Goal: Transaction & Acquisition: Download file/media

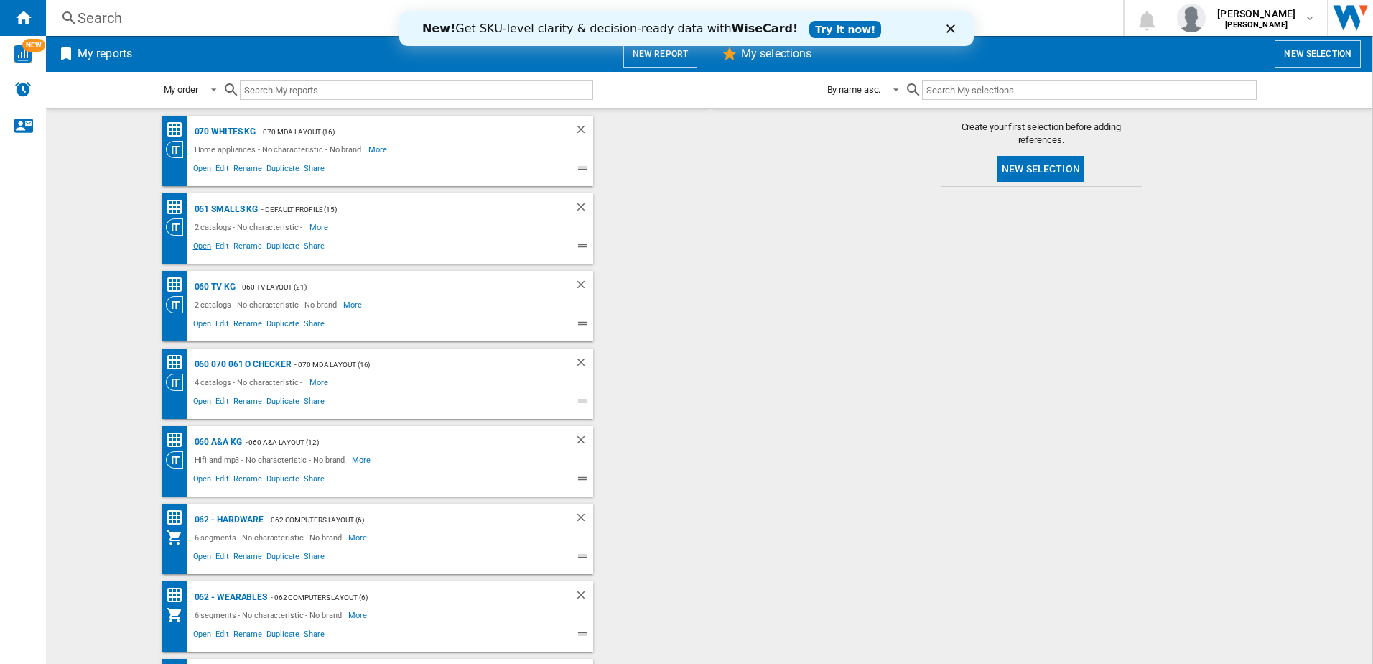
click at [197, 250] on span "Open" at bounding box center [202, 247] width 23 height 17
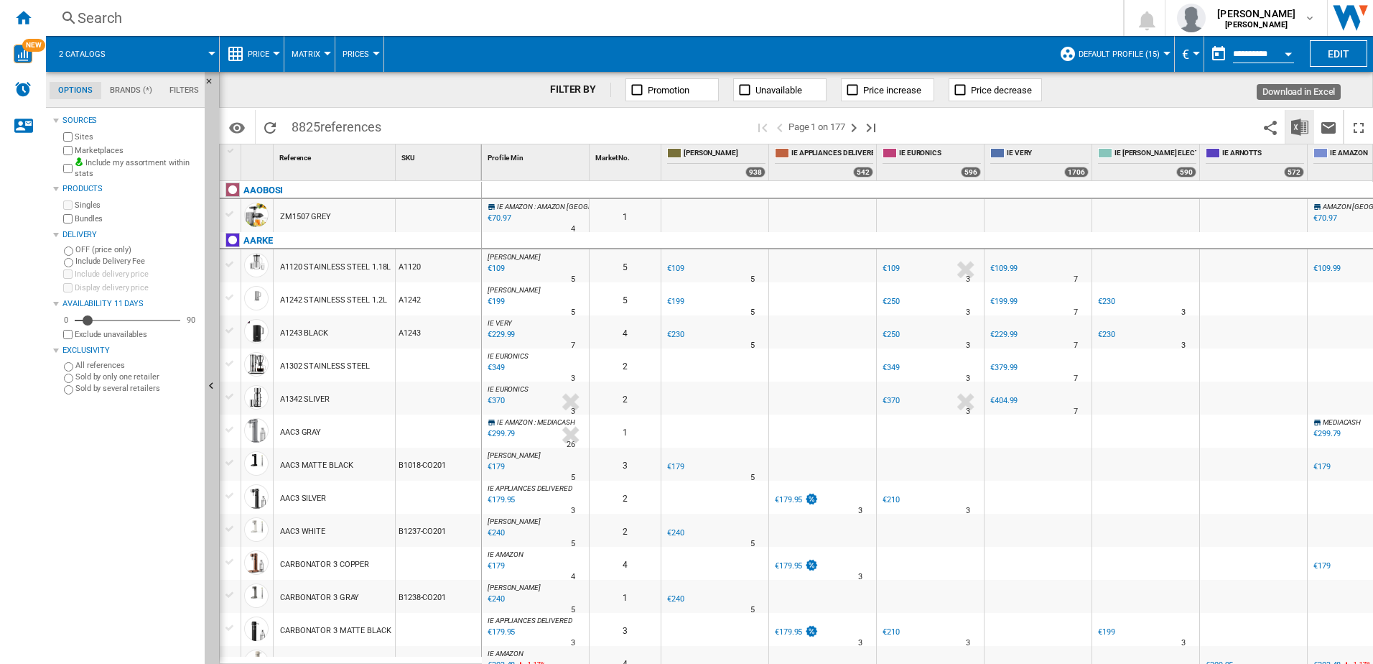
click at [1304, 126] on img "Download in Excel" at bounding box center [1299, 127] width 17 height 17
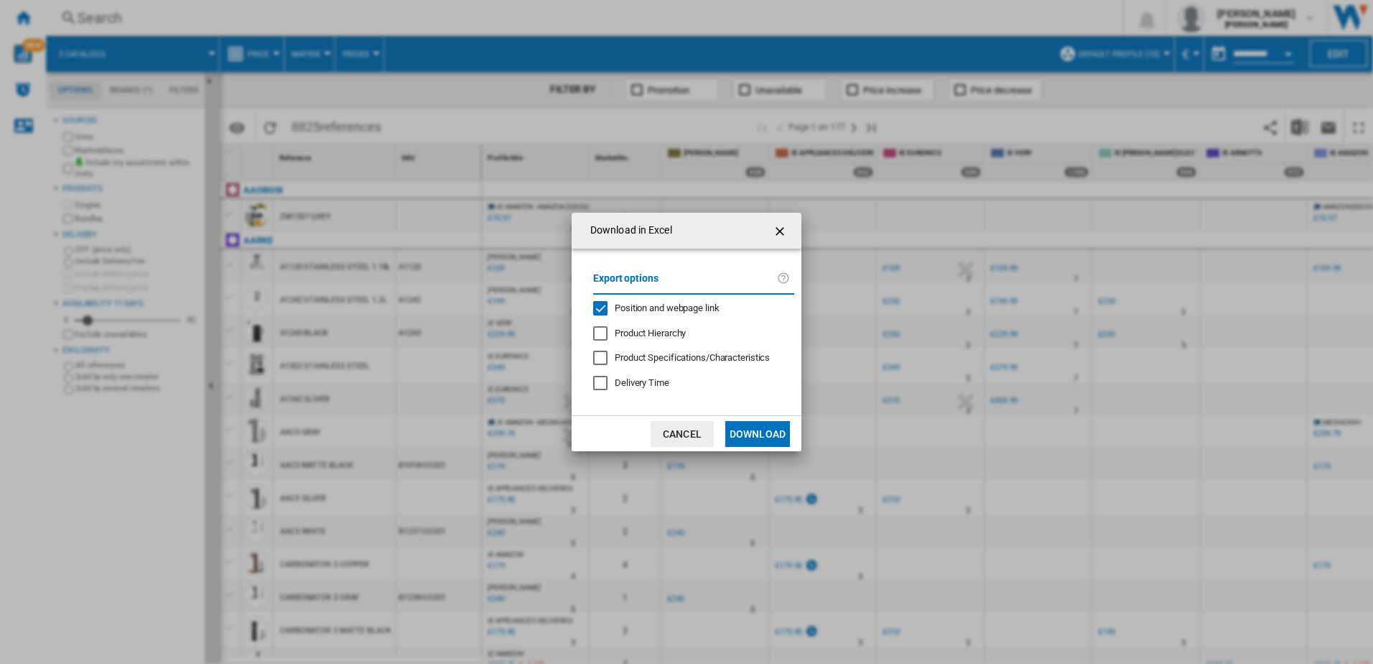
click at [779, 427] on button "Download" at bounding box center [757, 434] width 65 height 26
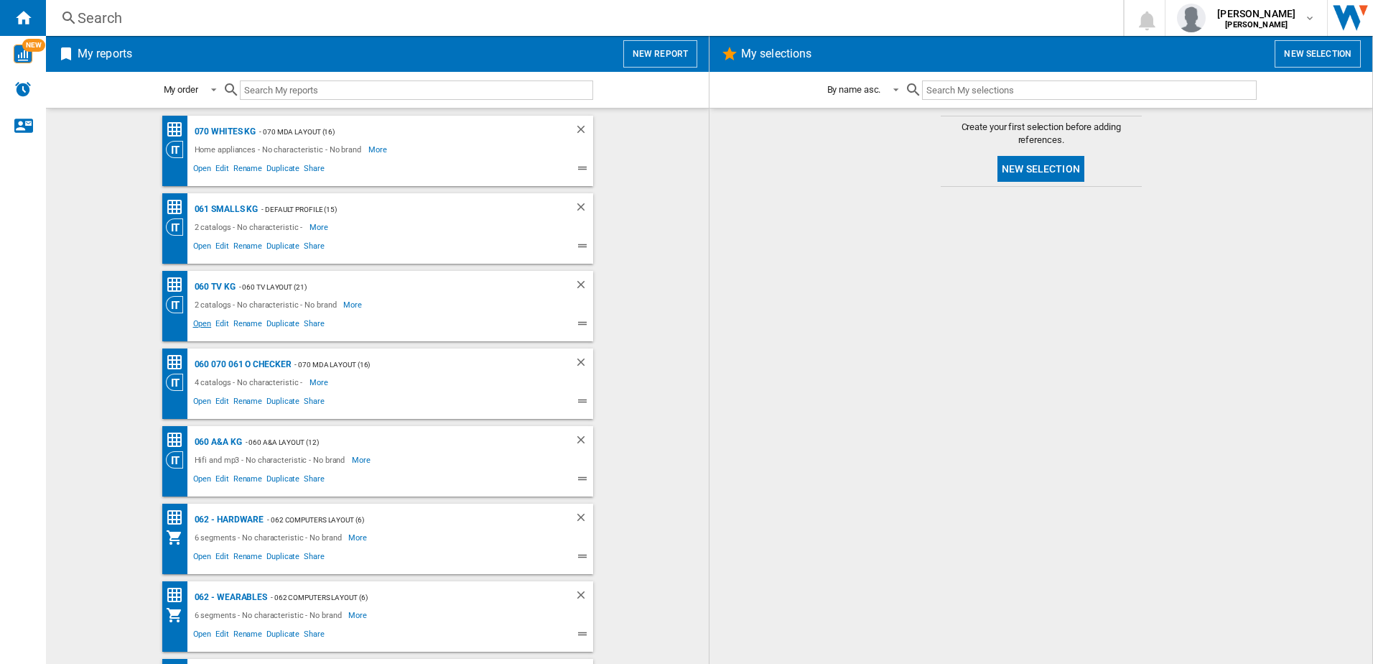
click at [200, 322] on span "Open" at bounding box center [202, 325] width 23 height 17
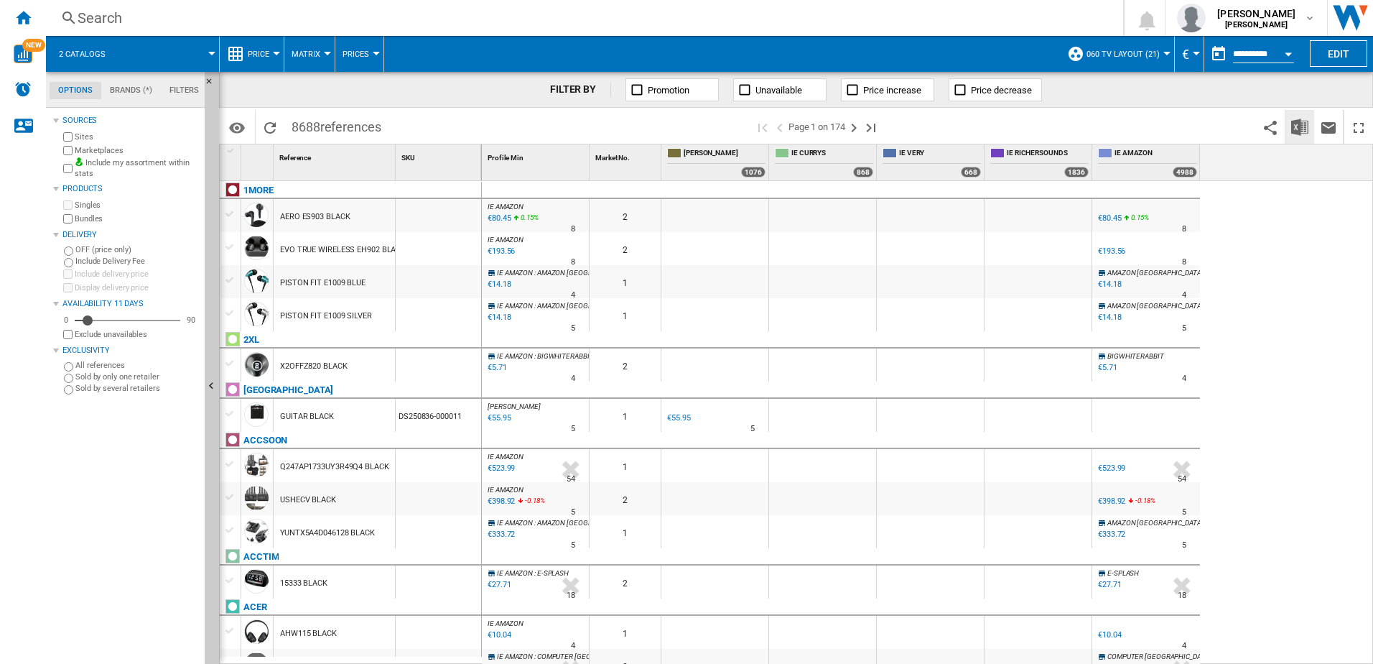
click at [1291, 117] on button "Download in Excel" at bounding box center [1300, 127] width 29 height 34
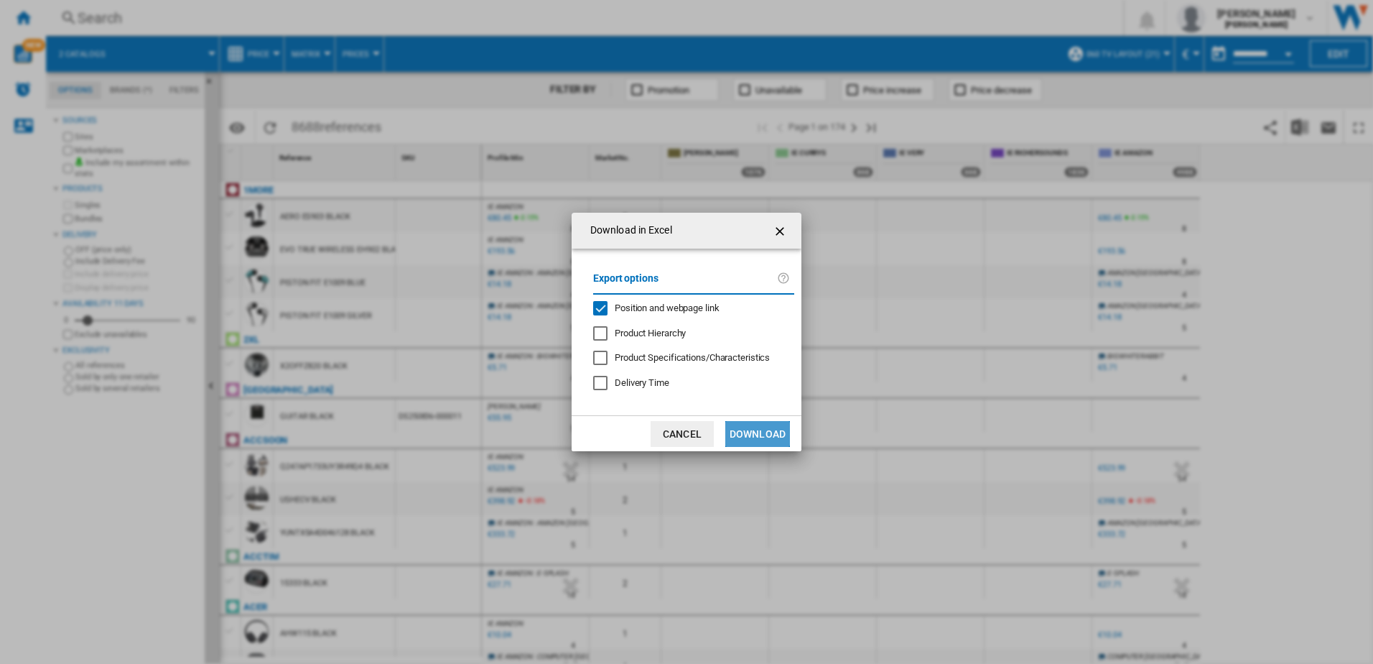
click at [756, 427] on button "Download" at bounding box center [757, 434] width 65 height 26
